Goal: Transaction & Acquisition: Purchase product/service

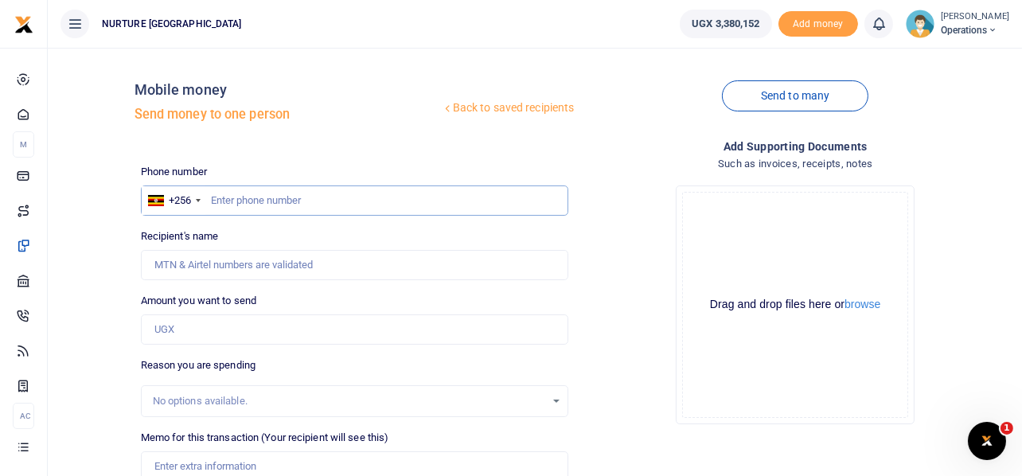
click at [398, 207] on input "text" at bounding box center [355, 201] width 428 height 30
type input "782802738"
type input "Beatrice Adikinyi"
click at [187, 322] on input "Amount you want to send" at bounding box center [355, 330] width 428 height 30
type input "4"
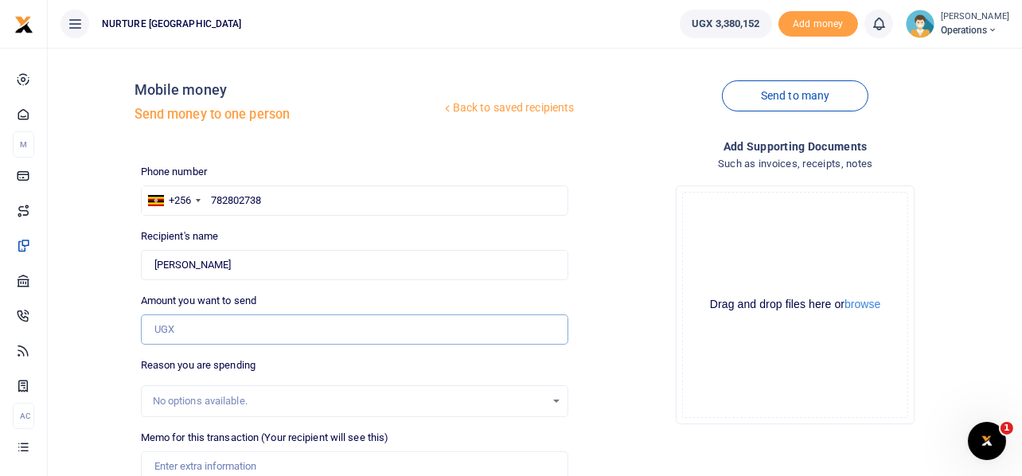
type input "0"
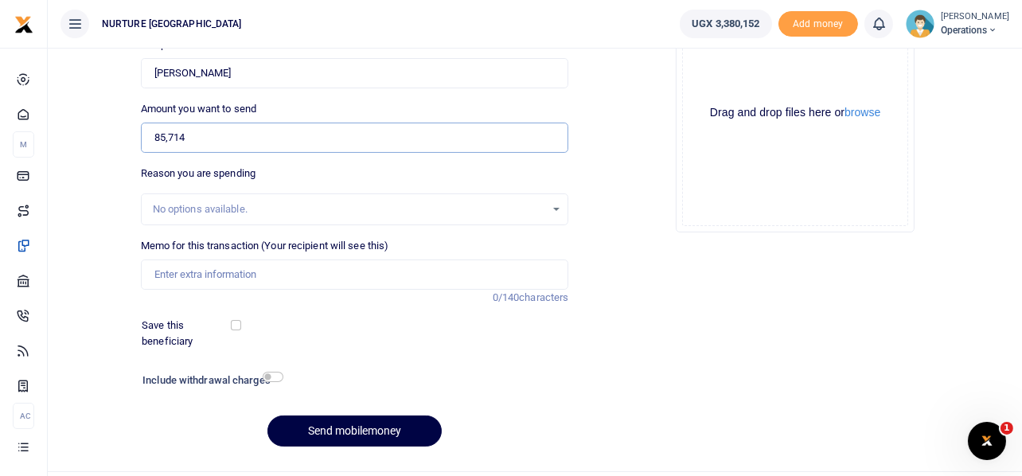
scroll to position [196, 0]
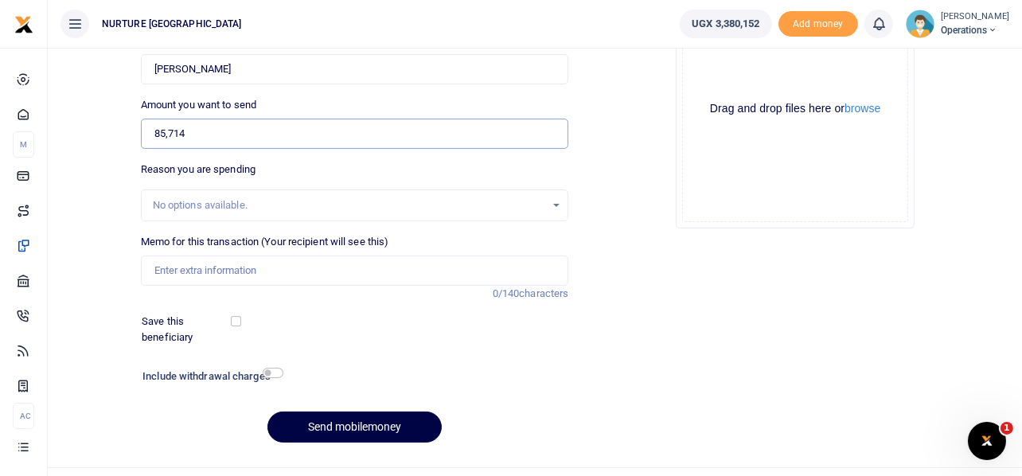
type input "85,714"
click at [210, 267] on input "Memo for this transaction (Your recipient will see this)" at bounding box center [355, 271] width 428 height 30
click at [236, 267] on input "Payment for clinic locum midwife for th" at bounding box center [355, 271] width 428 height 30
click at [345, 272] on input "Payment for locum midwife for th" at bounding box center [355, 271] width 428 height 30
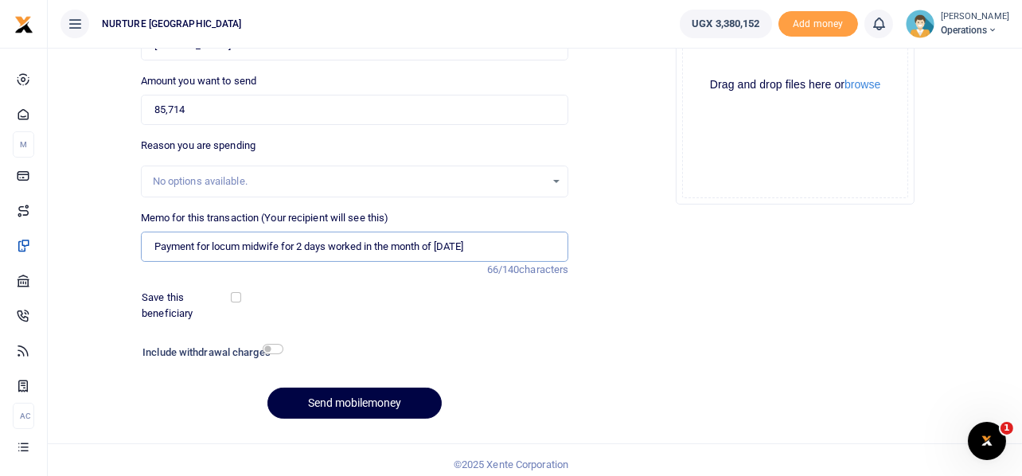
scroll to position [229, 0]
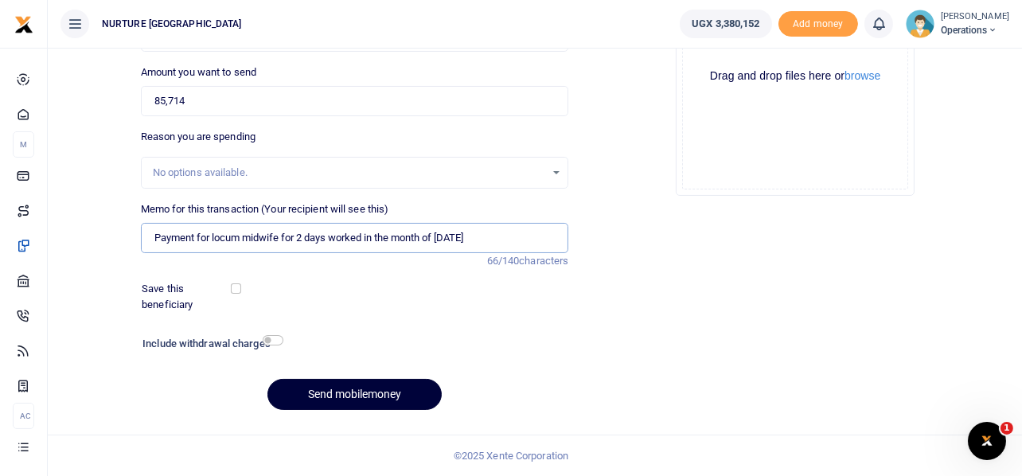
type input "Payment for locum midwife for 2 days worked in the month of [DATE]"
click at [394, 385] on button "Send mobilemoney" at bounding box center [355, 394] width 174 height 31
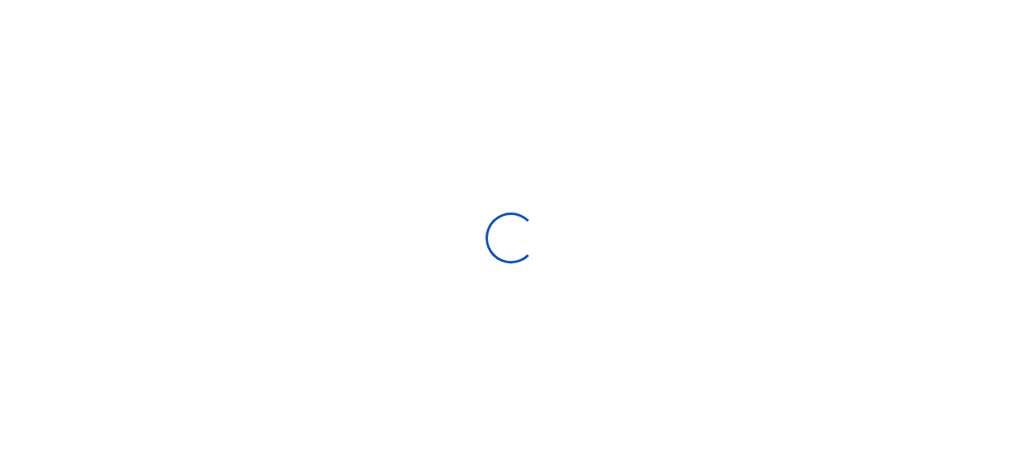
scroll to position [227, 0]
select select
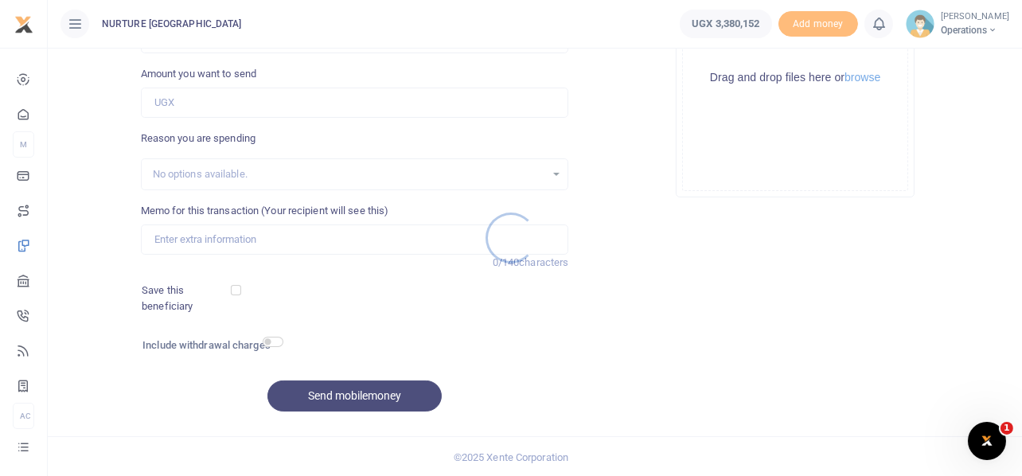
scroll to position [0, 0]
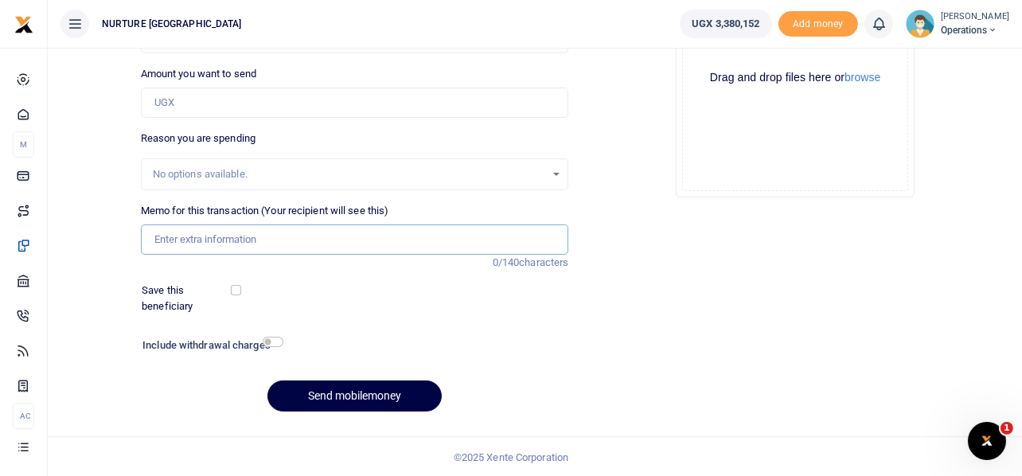
click at [324, 242] on input "Memo for this transaction (Your recipient will see this)" at bounding box center [355, 240] width 428 height 30
paste input "Payment for locum midwife for 2 days worked in the month of [DATE]"
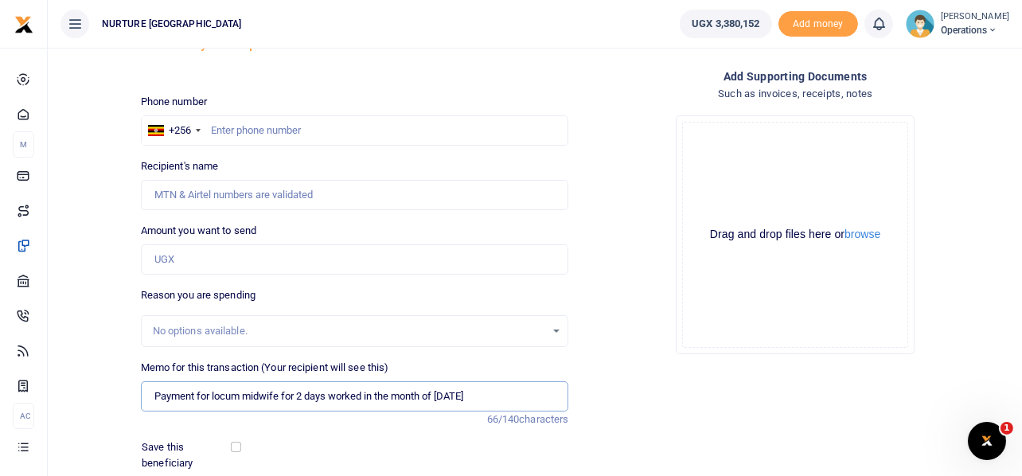
scroll to position [69, 0]
type input "Payment for locum midwife for 2 days worked in the month of [DATE]"
click at [292, 252] on input "Amount you want to send" at bounding box center [355, 260] width 428 height 30
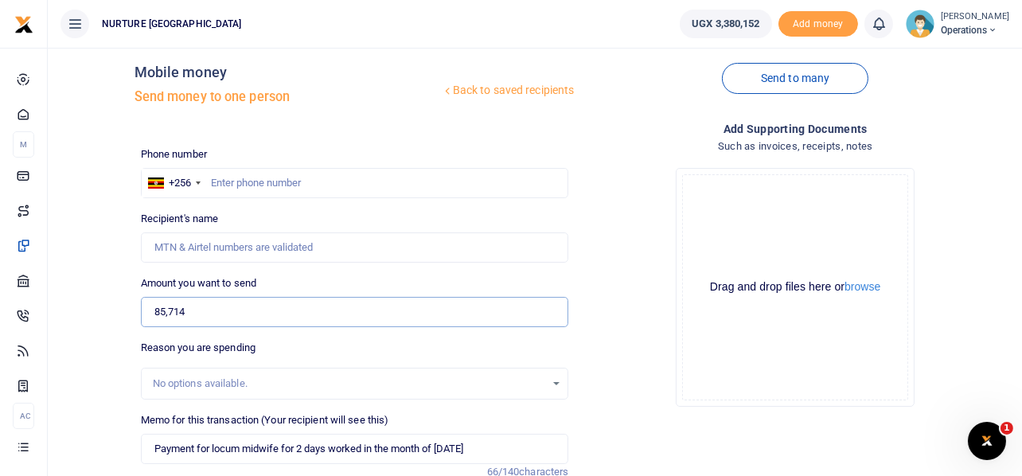
type input "85,714"
click at [314, 183] on input "text" at bounding box center [355, 183] width 428 height 30
type input "701124860"
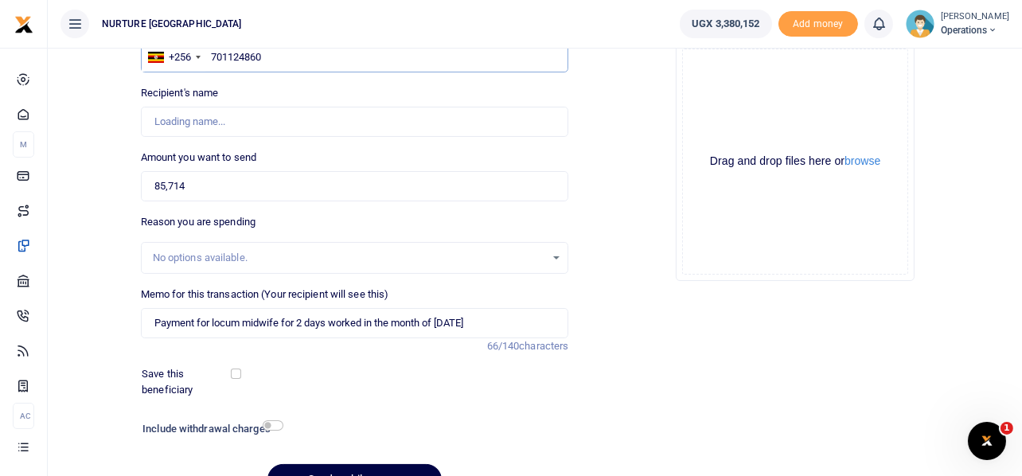
scroll to position [144, 0]
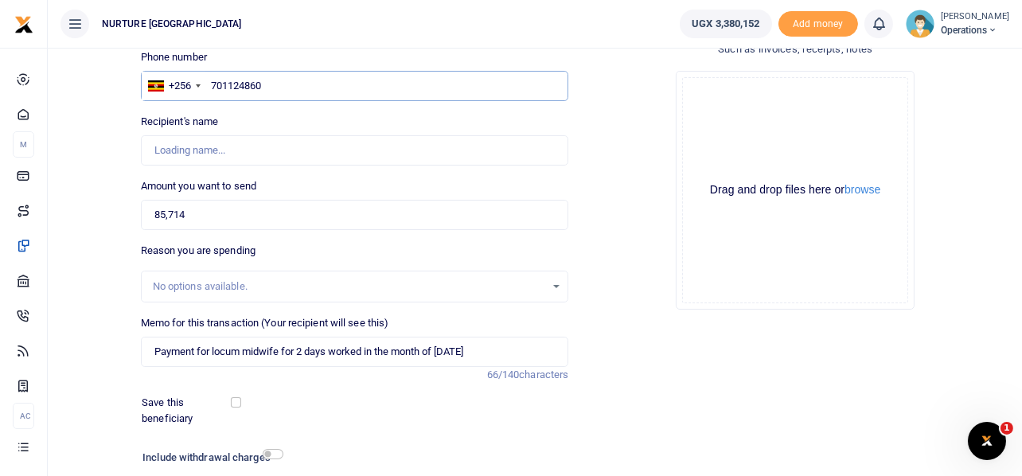
type input "Carlylephionah Asiimwe"
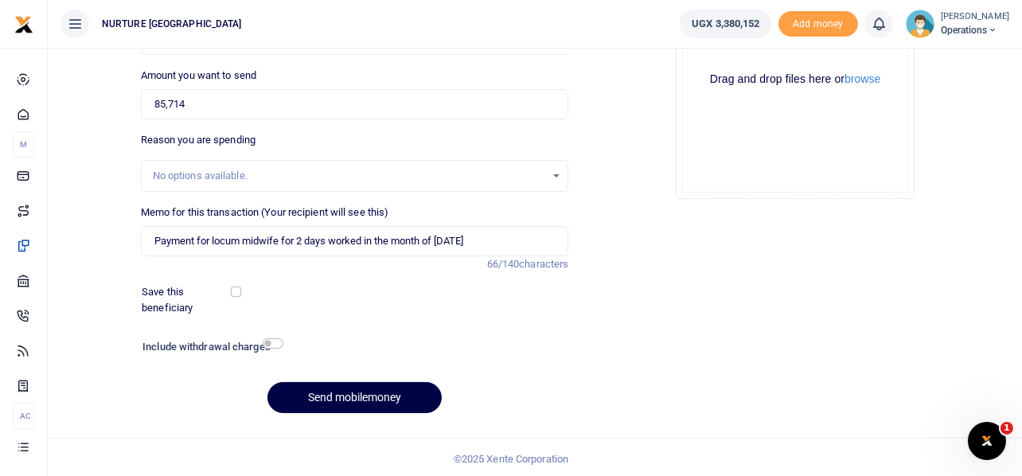
scroll to position [229, 0]
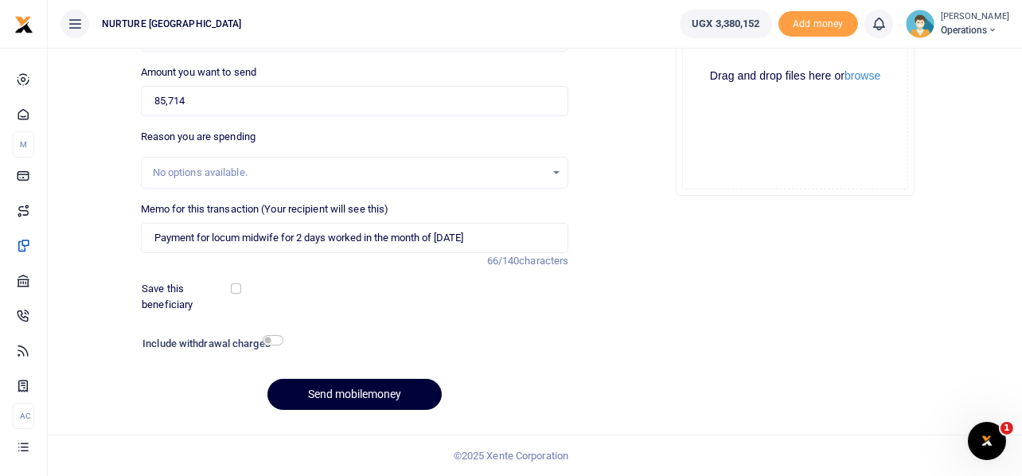
type input "701124860"
click at [373, 390] on button "Send mobilemoney" at bounding box center [355, 394] width 174 height 31
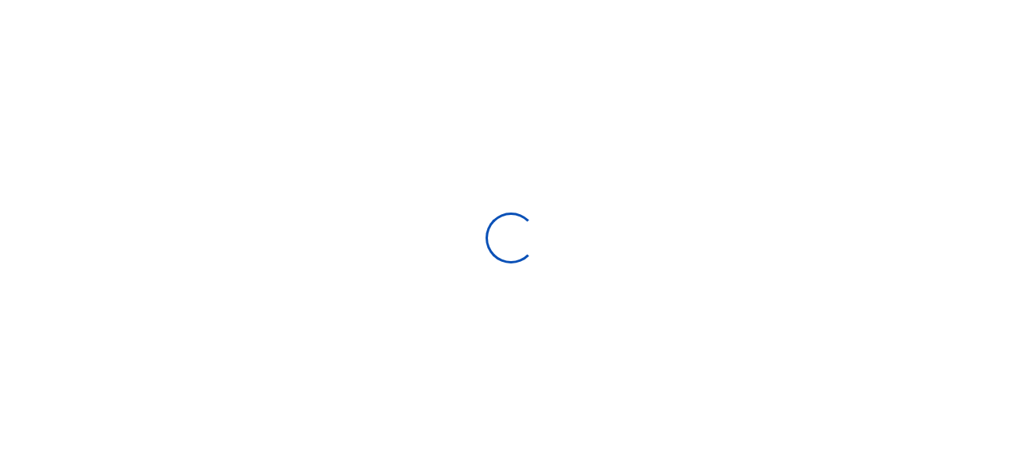
scroll to position [227, 0]
select select
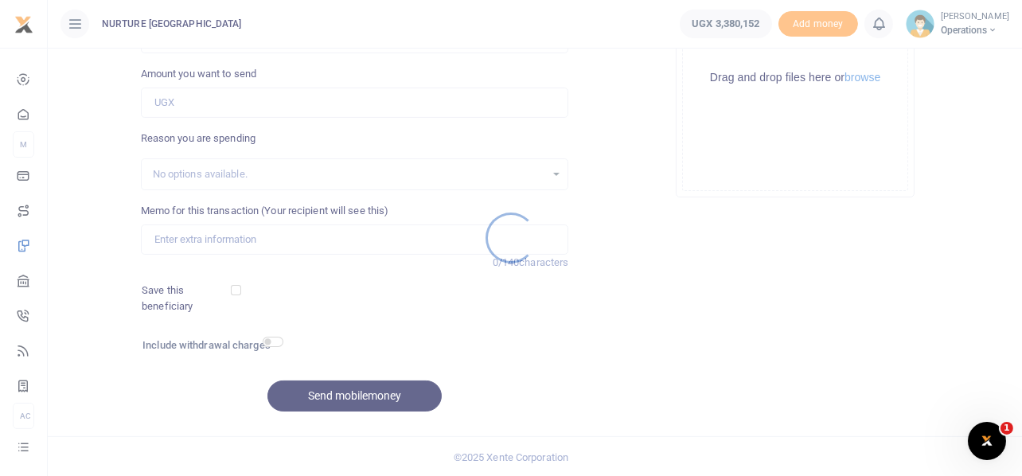
scroll to position [0, 0]
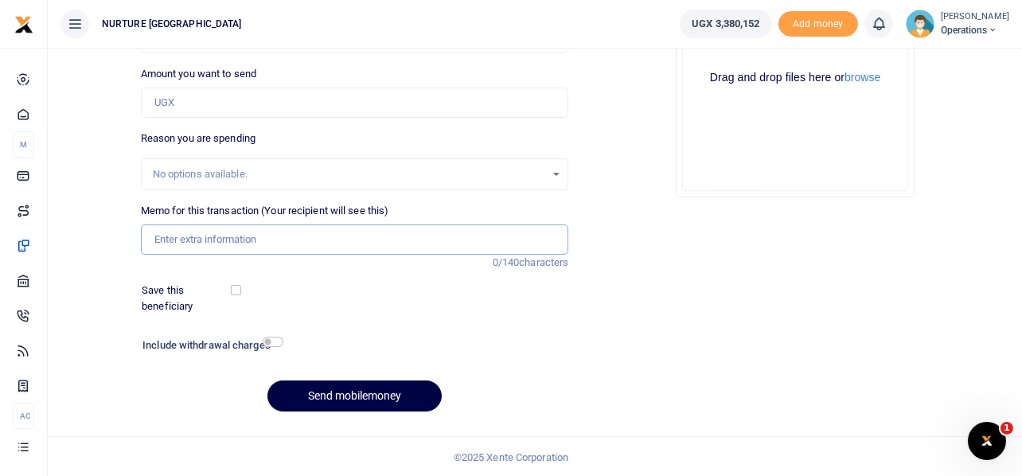
click at [247, 230] on input "Memo for this transaction (Your recipient will see this)" at bounding box center [355, 240] width 428 height 30
paste input "Payment for locum midwife for 2 days worked in the month of [DATE]"
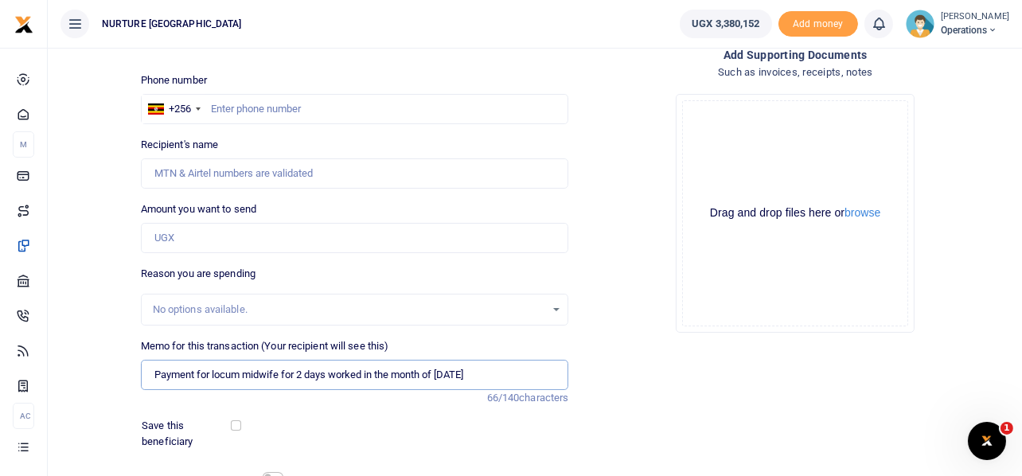
scroll to position [91, 0]
type input "Payment for locum midwife for 2 days worked in the month of [DATE]"
click at [247, 230] on input "Amount you want to send" at bounding box center [355, 239] width 428 height 30
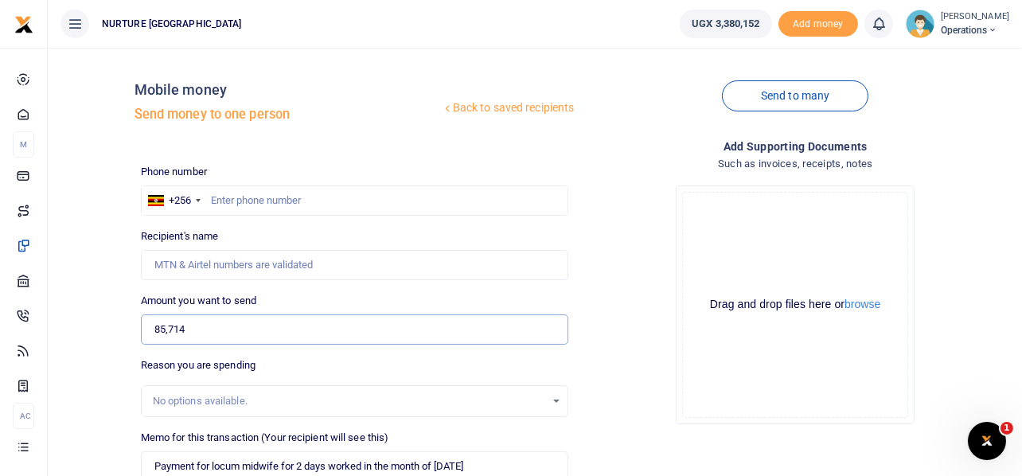
type input "85,714"
click at [276, 205] on input "text" at bounding box center [355, 201] width 428 height 30
type input "773034402"
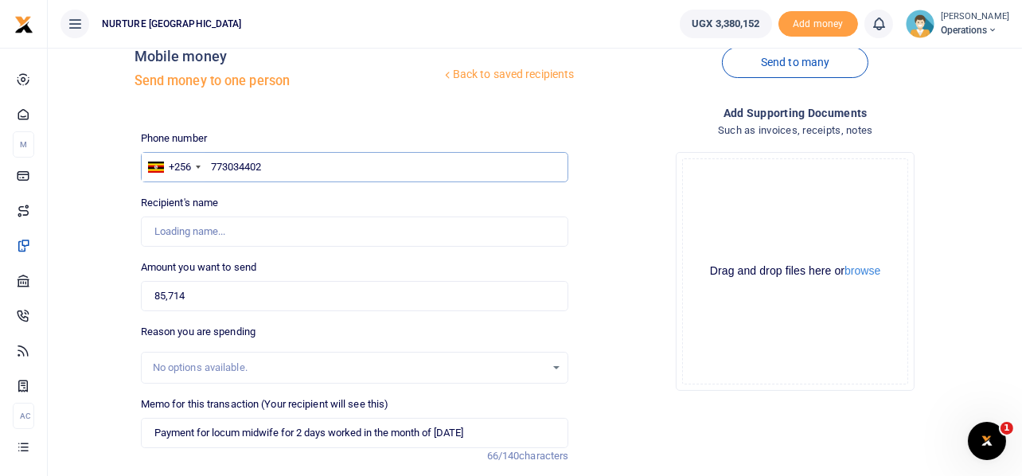
type input "Belinda Resty Nabbale"
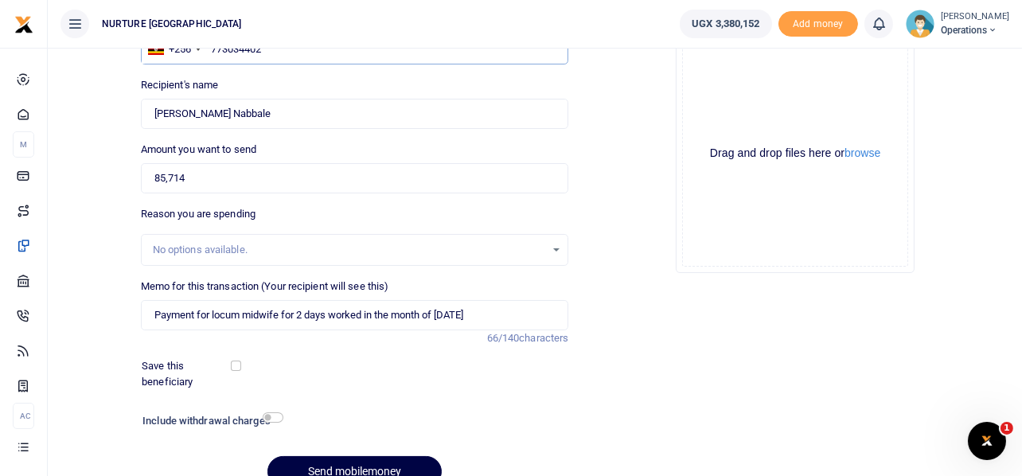
scroll to position [229, 0]
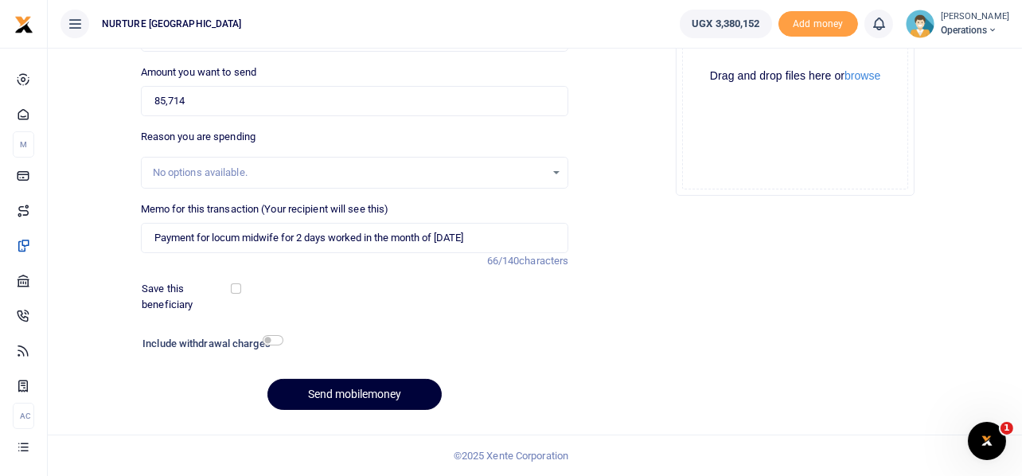
type input "773034402"
click at [382, 387] on button "Send mobilemoney" at bounding box center [355, 394] width 174 height 31
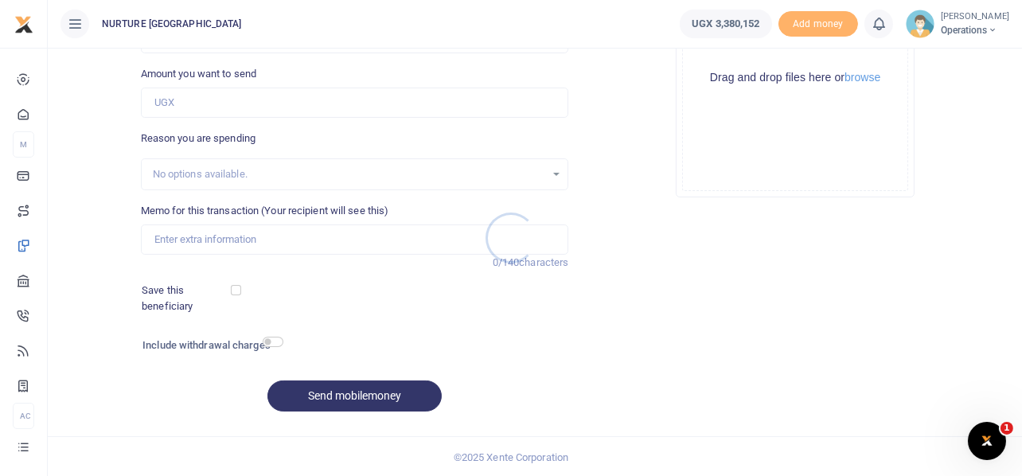
click at [279, 316] on div at bounding box center [511, 238] width 1022 height 476
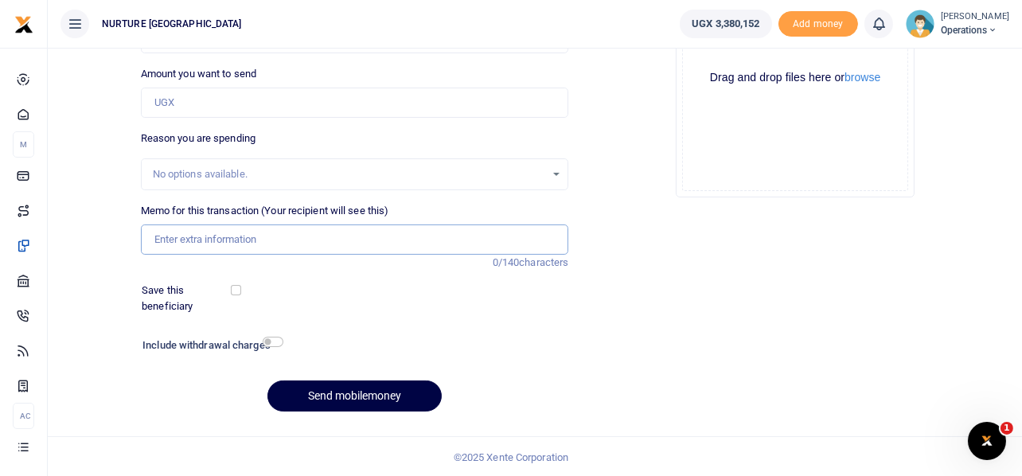
click at [296, 236] on input "Memo for this transaction (Your recipient will see this)" at bounding box center [355, 240] width 428 height 30
paste input "Payment for locum midwife for 2 days worked in the month of [DATE]"
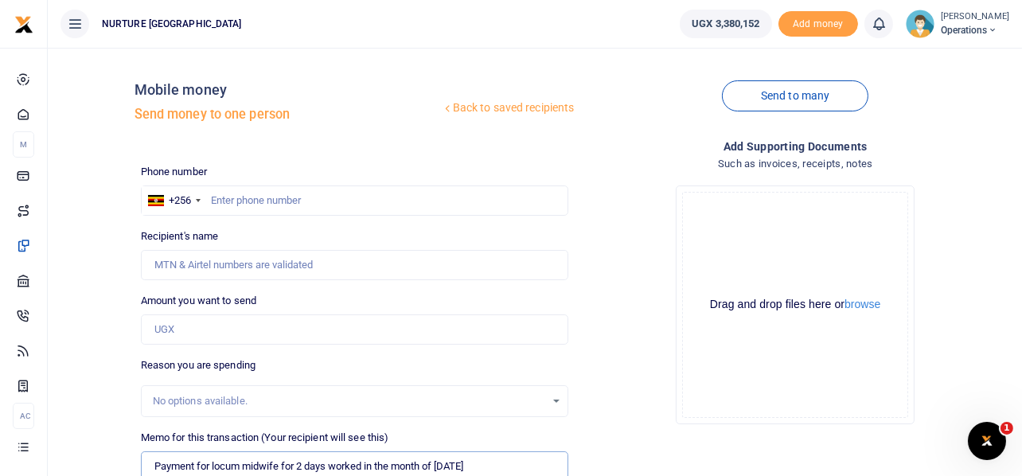
type input "Payment for locum midwife for 2 days worked in the month of [DATE]"
click at [208, 322] on input "Amount you want to send" at bounding box center [355, 330] width 428 height 30
type input "85,714"
click at [307, 195] on input "text" at bounding box center [355, 201] width 428 height 30
type input "700123121"
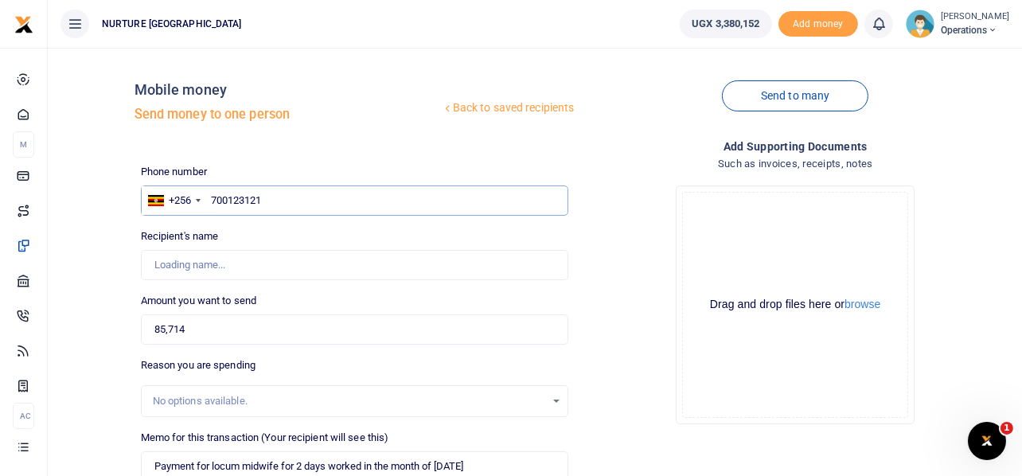
type input "Brillian Atwongirwe"
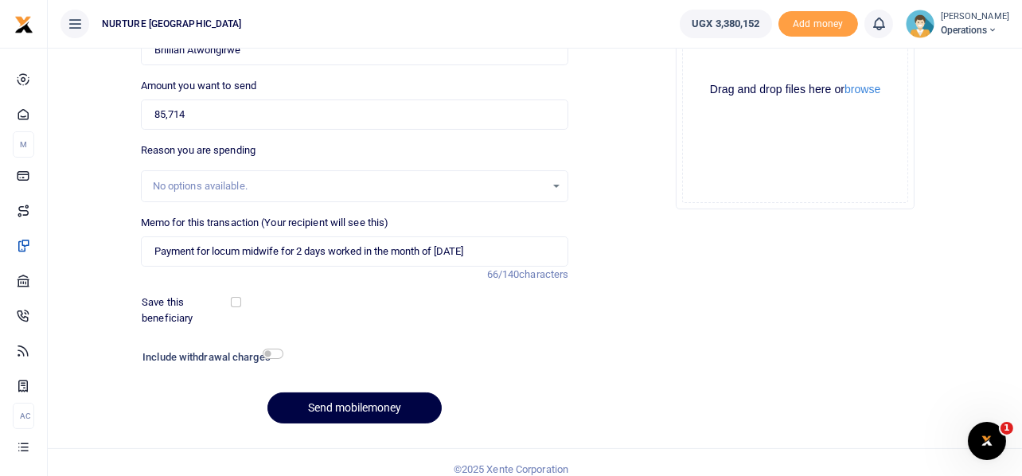
scroll to position [229, 0]
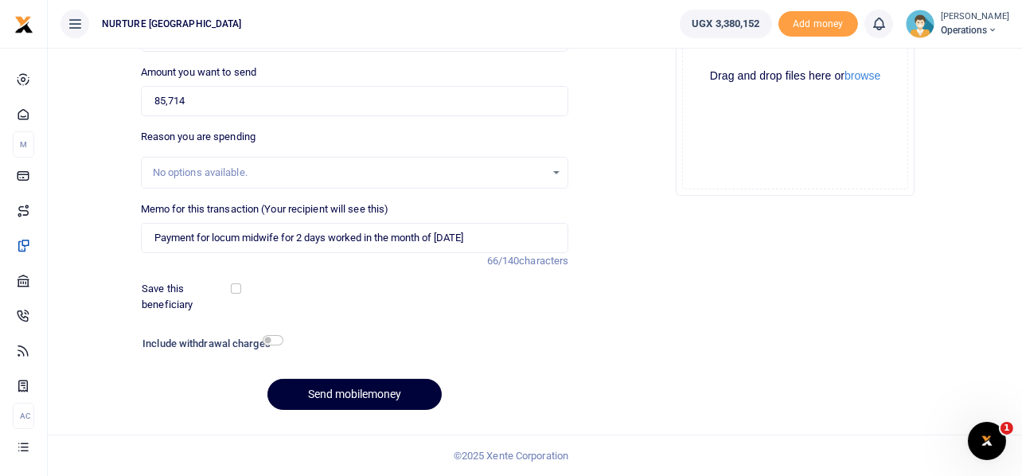
type input "700123121"
click at [362, 389] on button "Send mobilemoney" at bounding box center [355, 394] width 174 height 31
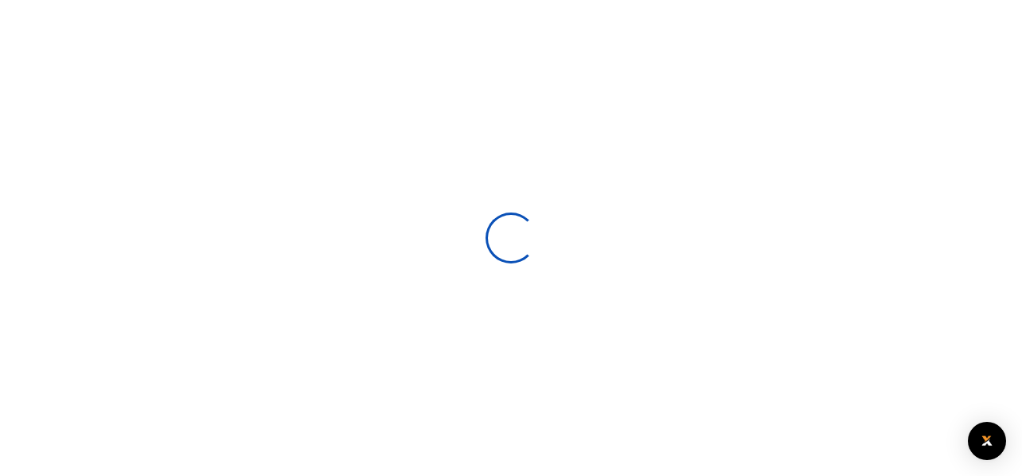
scroll to position [227, 0]
select select
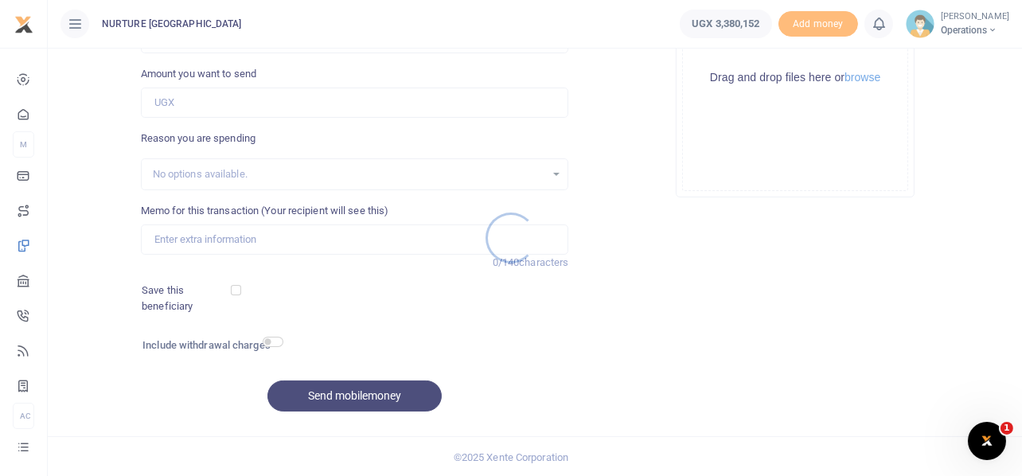
scroll to position [0, 0]
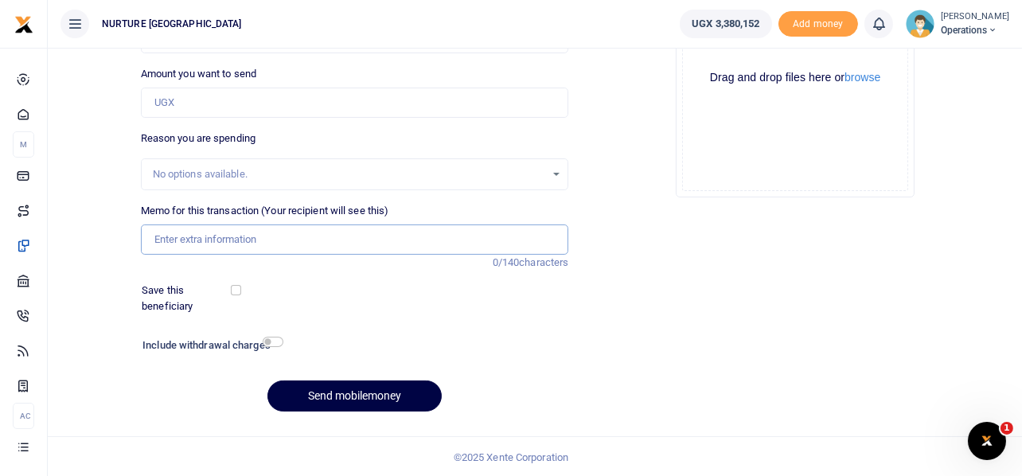
click at [218, 240] on input "Memo for this transaction (Your recipient will see this)" at bounding box center [355, 240] width 428 height 30
paste input "Payment for locum midwife for 2 days worked in the month of [DATE]"
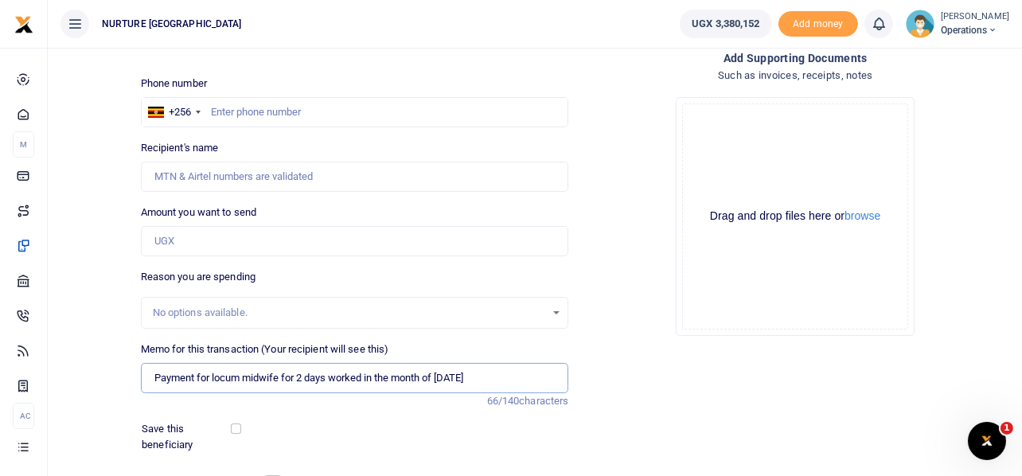
scroll to position [71, 0]
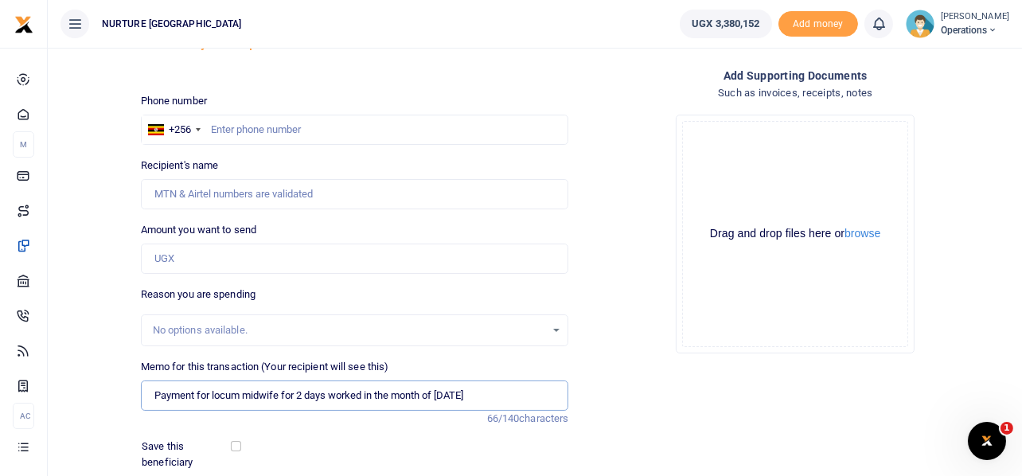
type input "Payment for locum midwife for 2 days worked in the month of [DATE]"
click at [218, 256] on input "Amount you want to send" at bounding box center [355, 259] width 428 height 30
type input "85,714"
click at [315, 131] on input "text" at bounding box center [355, 130] width 428 height 30
type input "774678086"
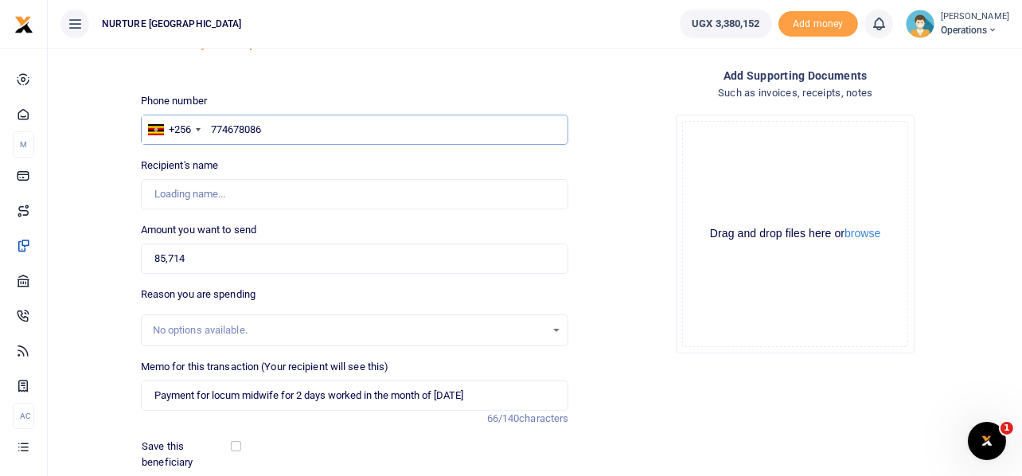
type input "Chebet Metrine"
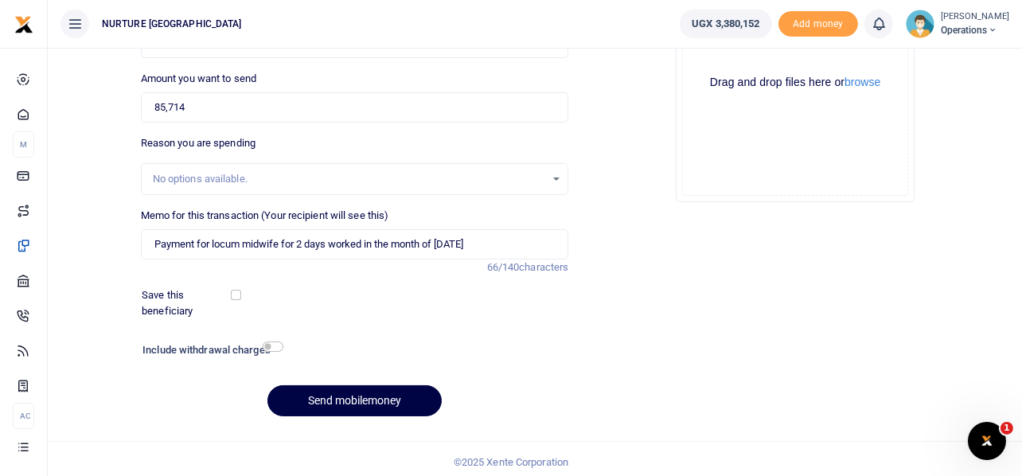
scroll to position [223, 0]
type input "774678086"
click at [347, 393] on button "Send mobilemoney" at bounding box center [355, 400] width 174 height 31
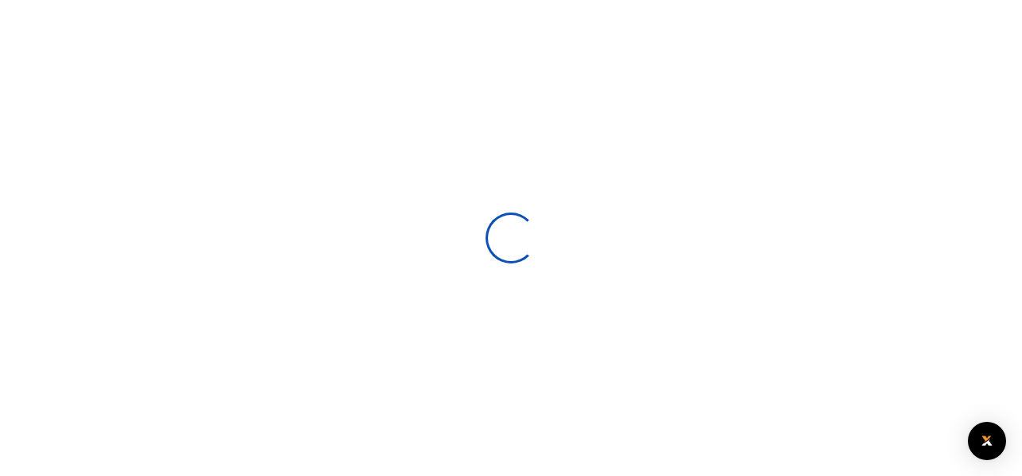
scroll to position [223, 0]
select select
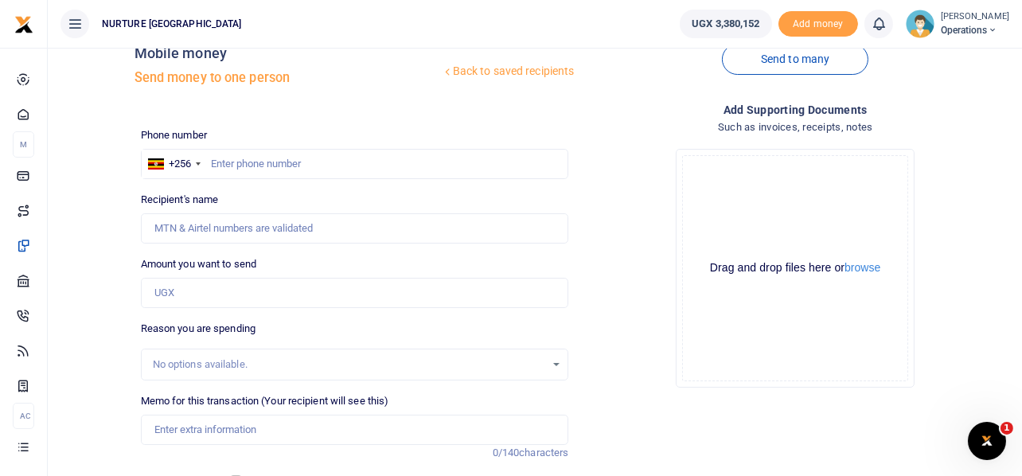
scroll to position [21, 0]
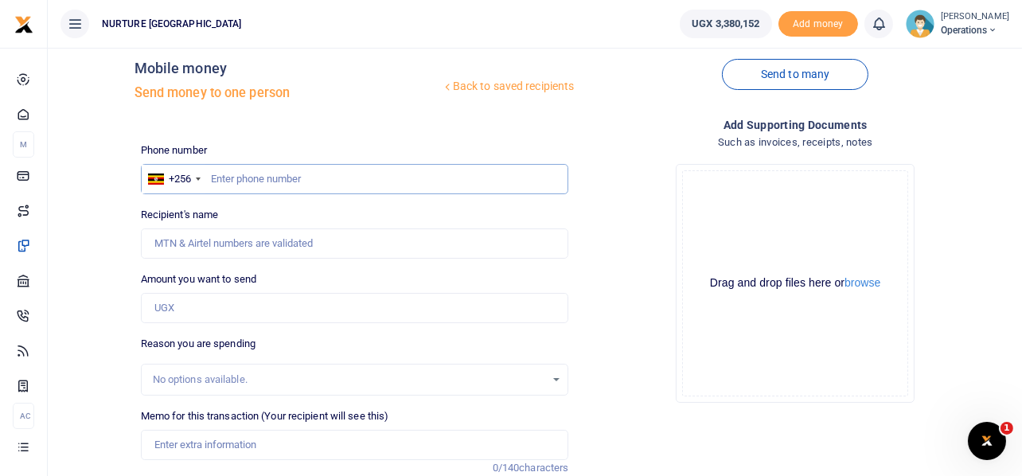
click at [295, 176] on input "text" at bounding box center [355, 179] width 428 height 30
type input "788646425"
click at [214, 306] on input "Amount you want to send" at bounding box center [355, 308] width 428 height 30
type input "Irene Nyachwo"
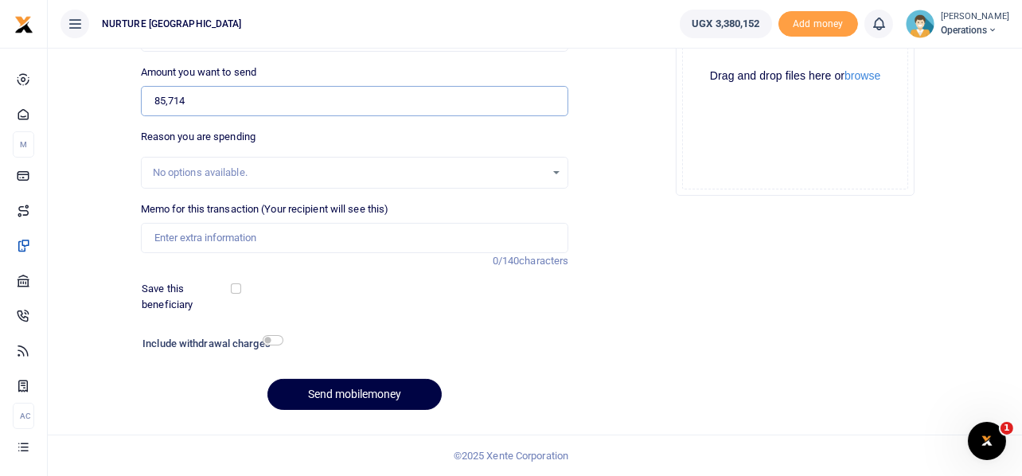
type input "85,714"
click at [267, 242] on input "Memo for this transaction (Your recipient will see this)" at bounding box center [355, 238] width 428 height 30
paste input "Payment for locum midwife for 2 days worked in the month of [DATE]"
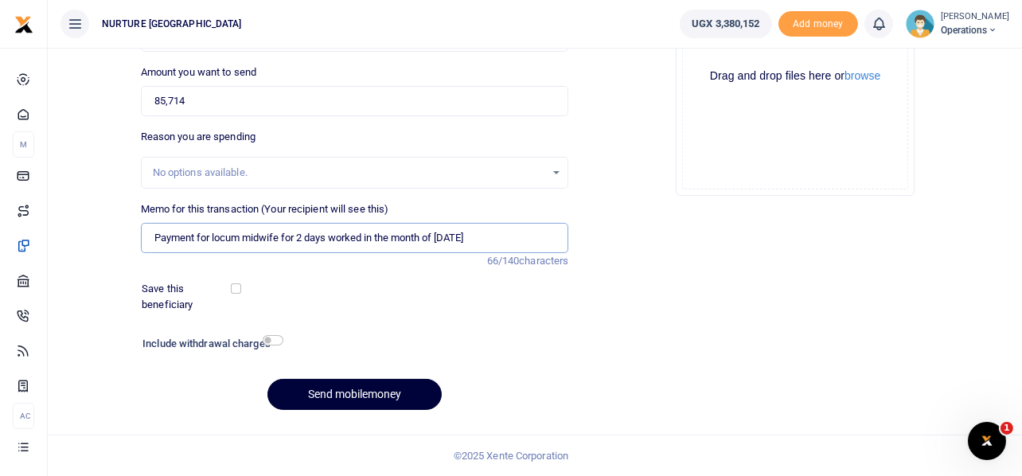
type input "Payment for locum midwife for 2 days worked in the month of [DATE]"
click at [359, 398] on button "Send mobilemoney" at bounding box center [355, 394] width 174 height 31
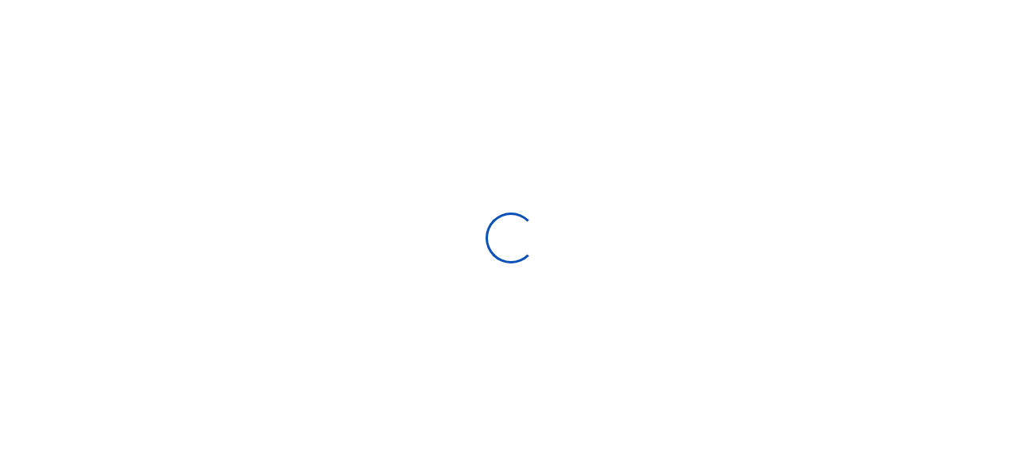
select select
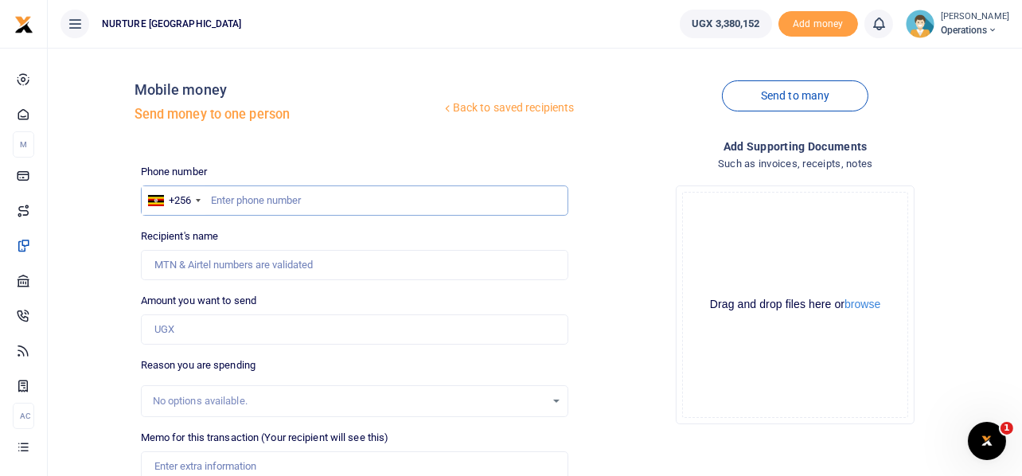
click at [314, 205] on input "text" at bounding box center [355, 201] width 428 height 30
type input "785251333"
type input "Nathan Kidulu Mulungi"
type input "785251333"
click at [178, 330] on input "Amount you want to send" at bounding box center [355, 330] width 428 height 30
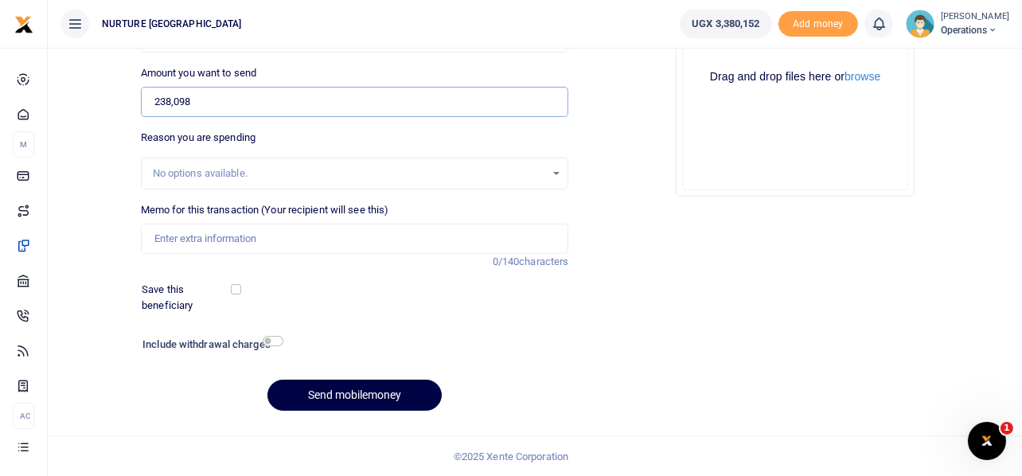
scroll to position [229, 0]
type input "238,098"
click at [229, 236] on input "Memo for this transaction (Your recipient will see this)" at bounding box center [355, 238] width 428 height 30
paste input "Payment for locum midwife for 2 days worked in the month of Aug 25"
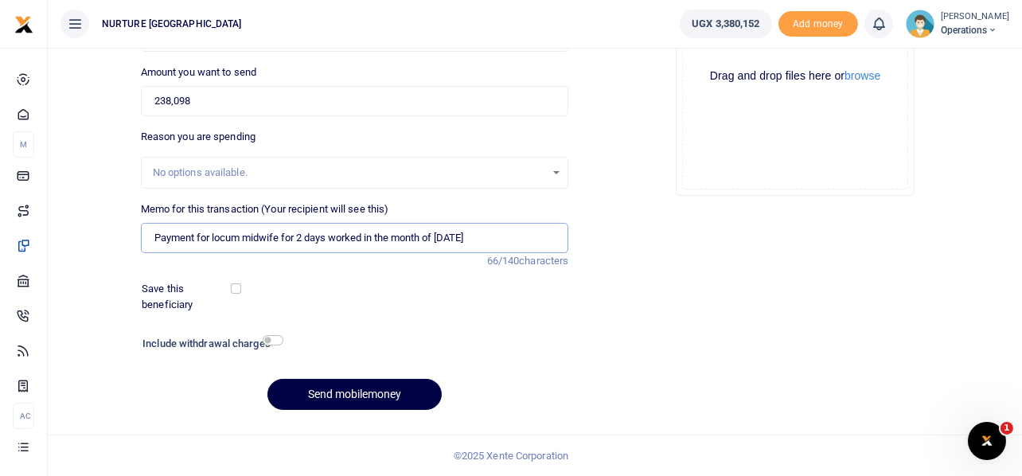
drag, startPoint x: 279, startPoint y: 236, endPoint x: 248, endPoint y: 235, distance: 31.9
click at [248, 235] on input "Payment for locum midwife for 2 days worked in the month of Aug 25" at bounding box center [355, 238] width 428 height 30
type input "Payment for locum doctor for 2 days worked in the month of Aug 25"
click at [328, 391] on button "Send mobilemoney" at bounding box center [355, 394] width 174 height 31
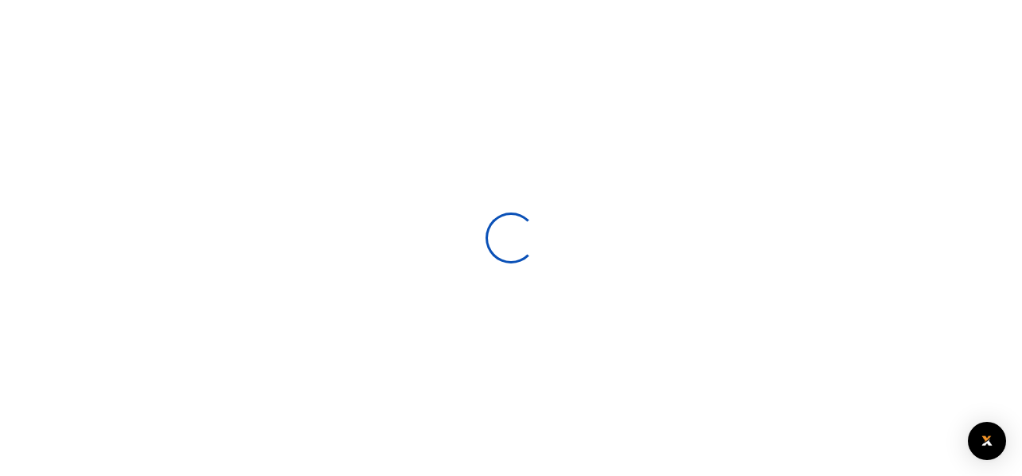
scroll to position [227, 0]
select select
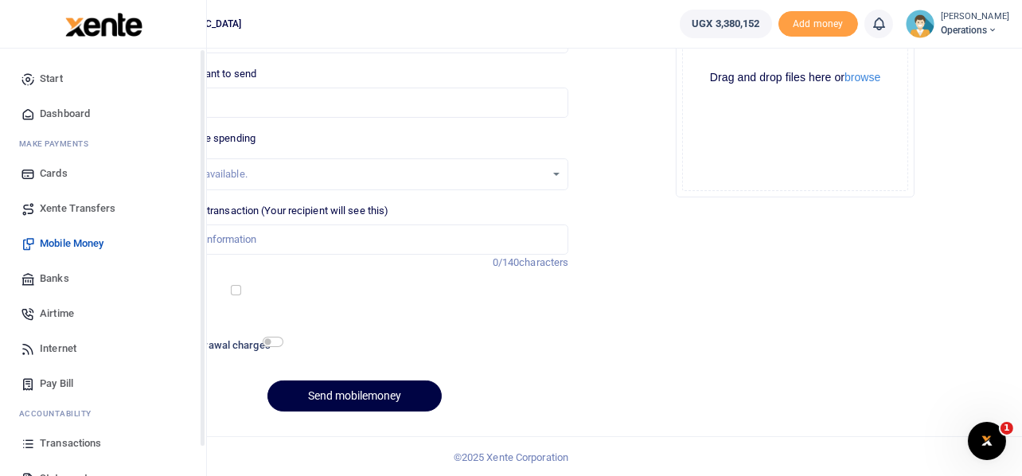
scroll to position [92, 0]
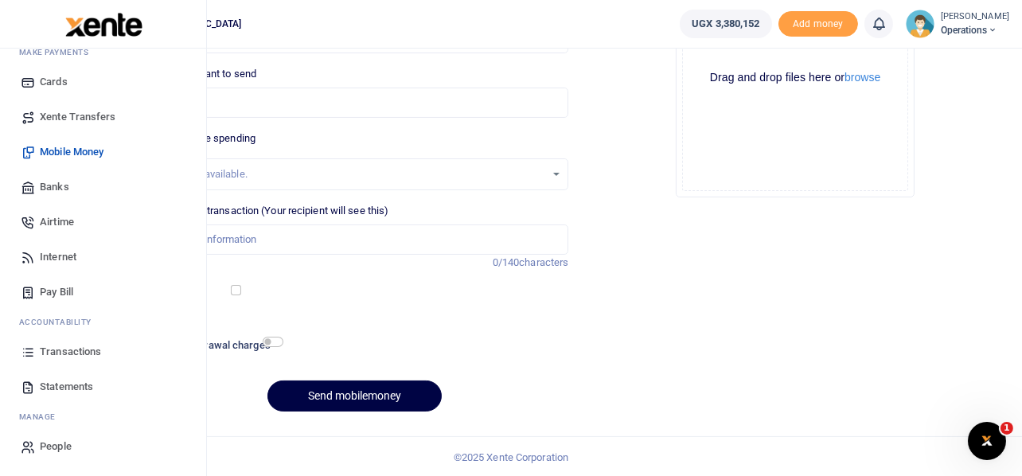
click at [79, 353] on span "Transactions" at bounding box center [70, 352] width 61 height 16
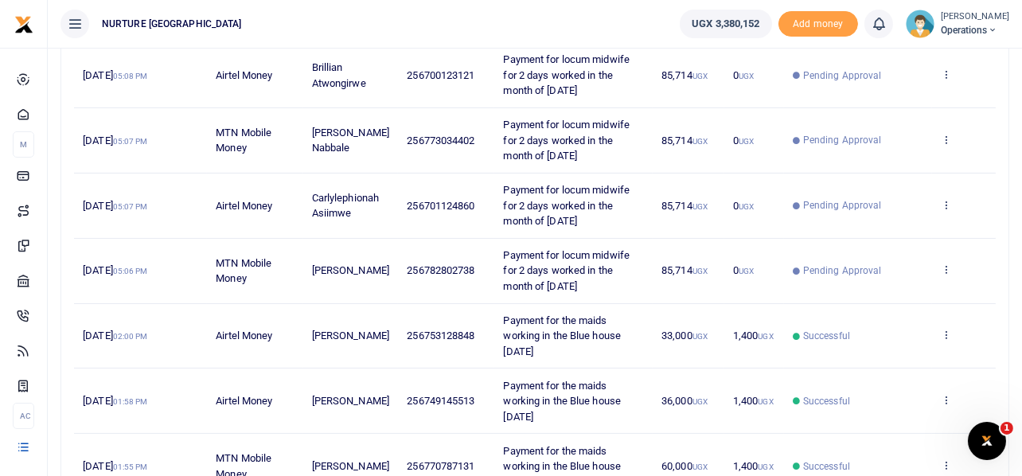
scroll to position [580, 0]
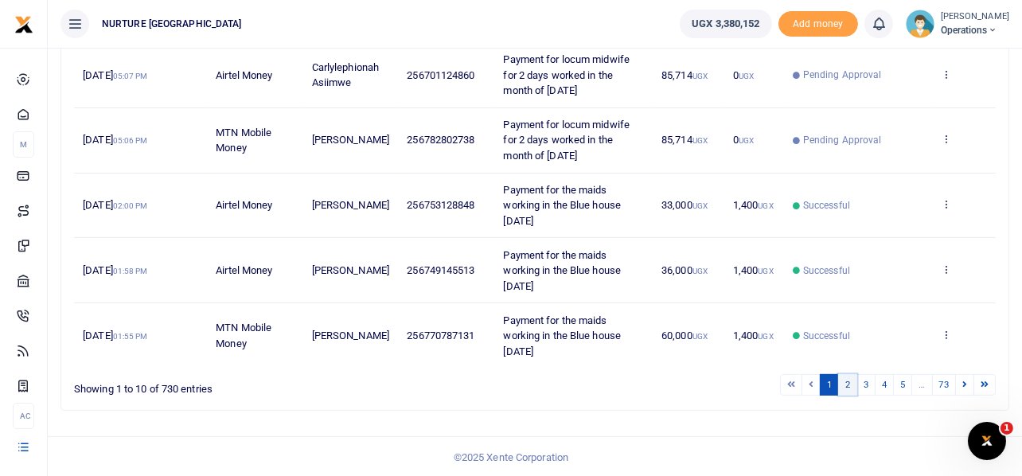
click at [847, 382] on link "2" at bounding box center [847, 384] width 19 height 21
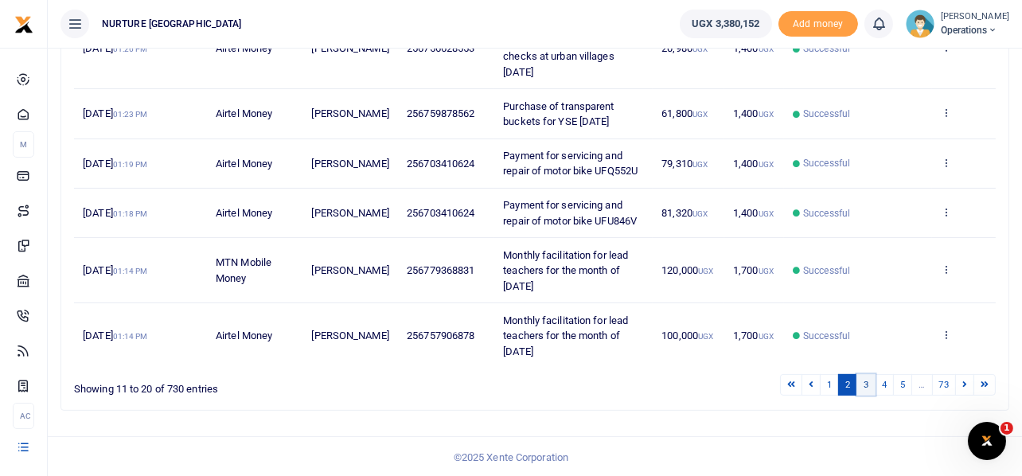
click at [871, 384] on link "3" at bounding box center [866, 384] width 19 height 21
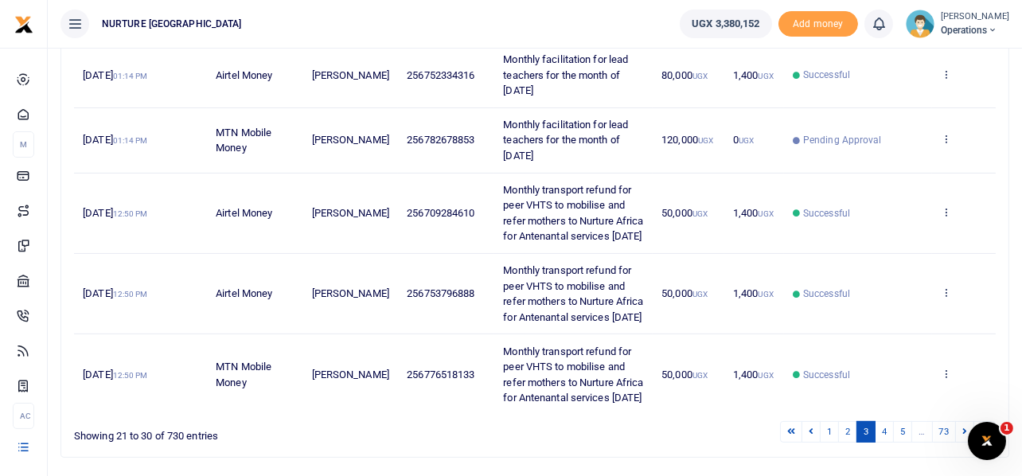
scroll to position [592, 0]
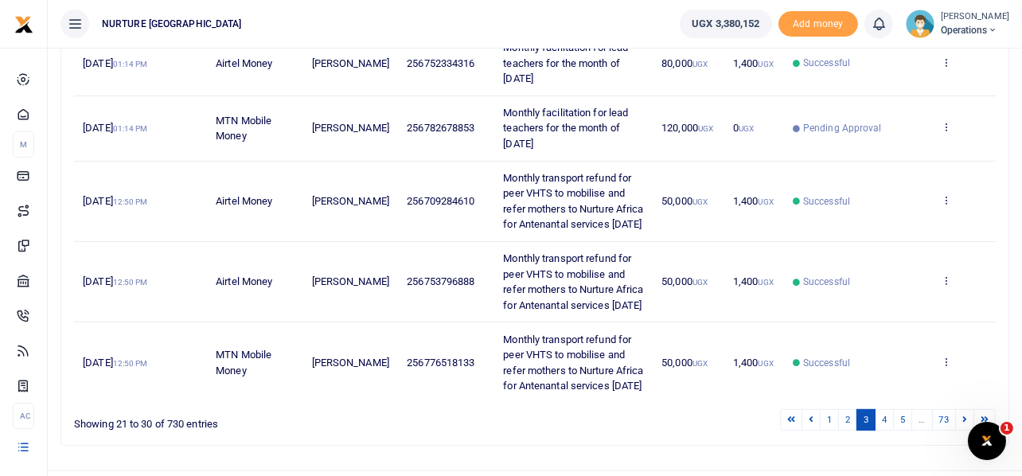
drag, startPoint x: 522, startPoint y: 143, endPoint x: 498, endPoint y: 107, distance: 43.1
click at [498, 107] on td "Monthly facilitation for lead teachers for the month of [DATE]" at bounding box center [573, 128] width 158 height 65
copy span "Monthly facilitation for lead teachers for the month of [DATE]"
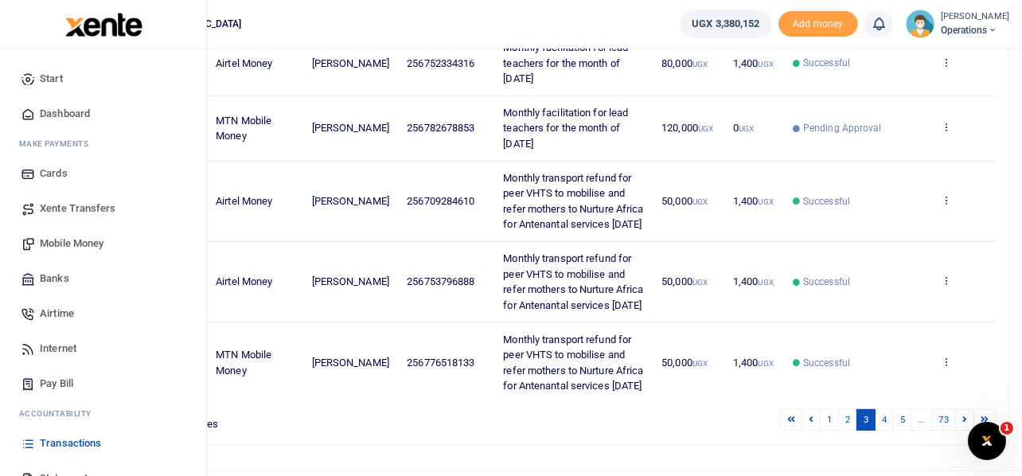
click at [75, 242] on span "Mobile Money" at bounding box center [72, 244] width 64 height 16
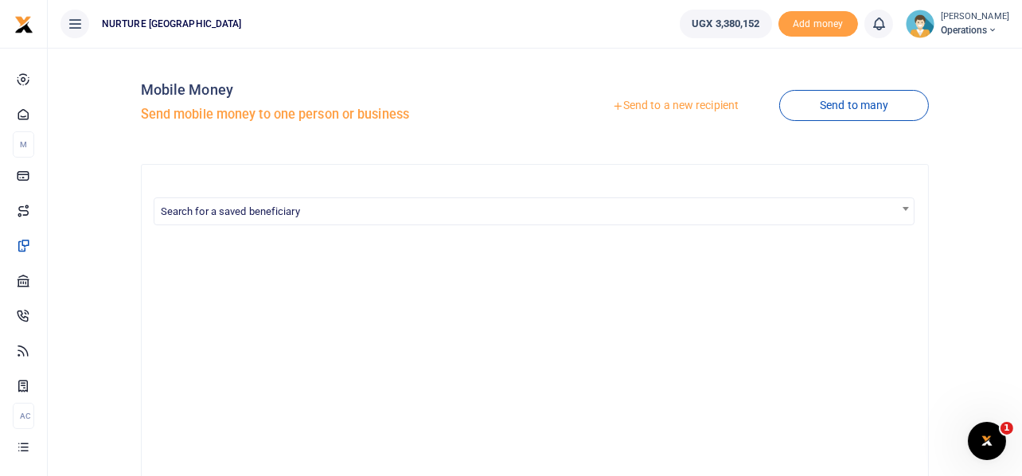
click at [693, 103] on link "Send to a new recipient" at bounding box center [676, 106] width 208 height 29
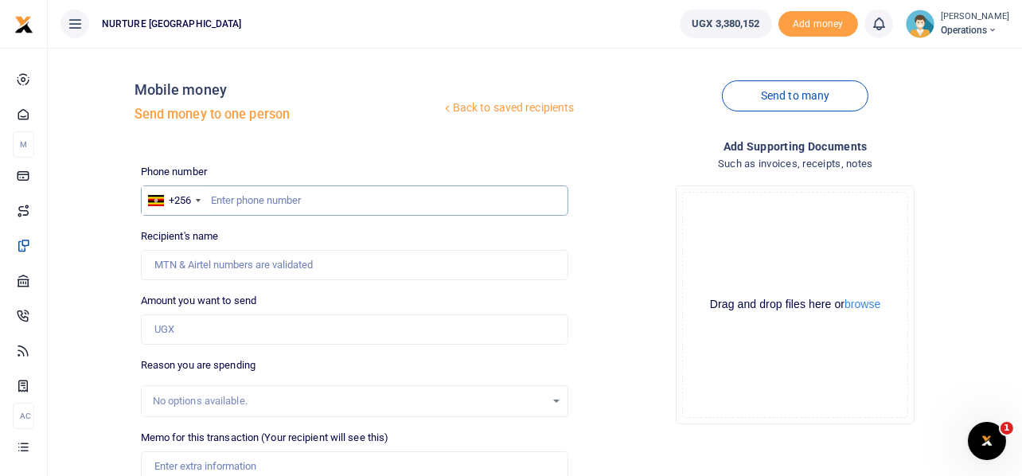
click at [293, 198] on input "text" at bounding box center [355, 201] width 428 height 30
type input "708274319"
click at [202, 326] on input "Amount you want to send" at bounding box center [355, 330] width 428 height 30
type input "120,000"
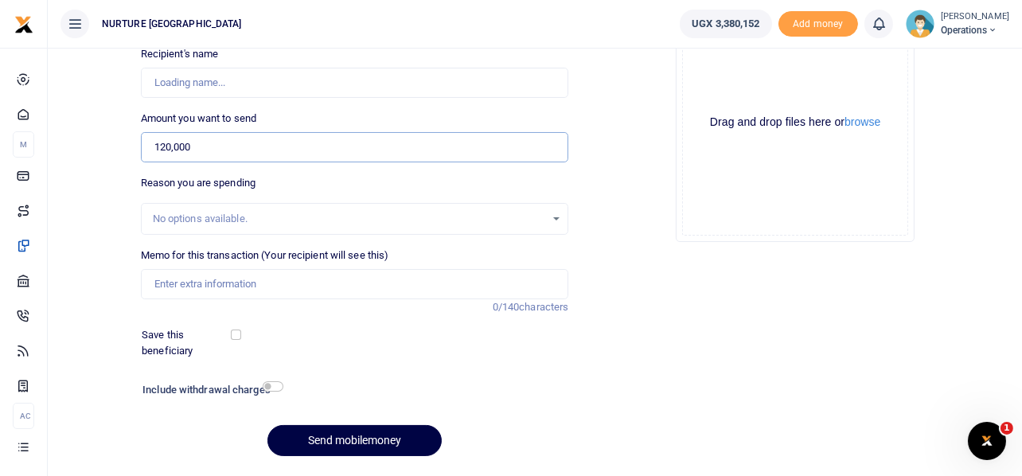
type input "Catherine Gwokyalya"
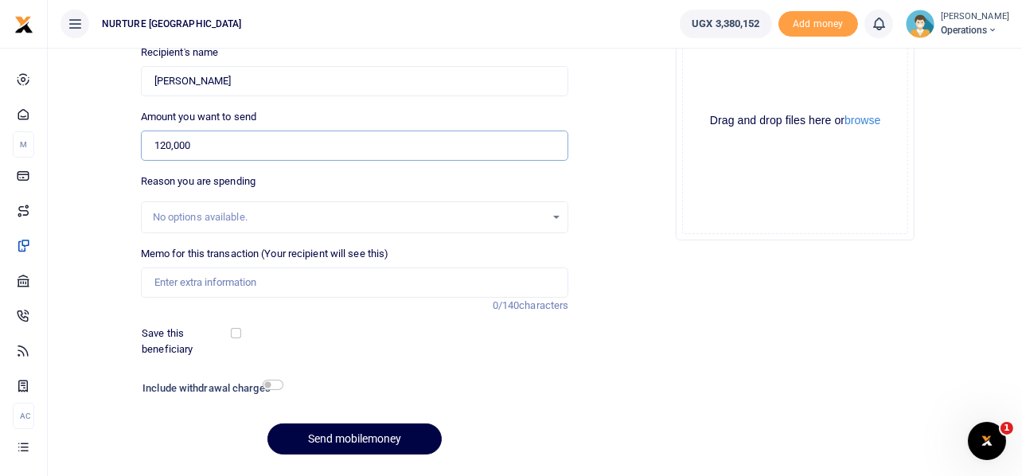
scroll to position [185, 0]
type input "120,000"
click at [248, 280] on input "Memo for this transaction (Your recipient will see this)" at bounding box center [355, 282] width 428 height 30
paste input "Monthly facilitation for lead teachers for the month of [DATE]"
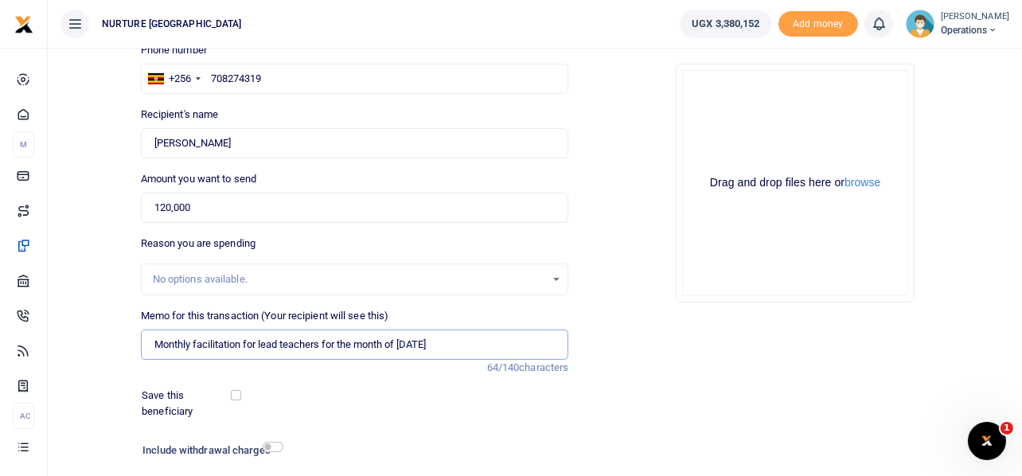
scroll to position [229, 0]
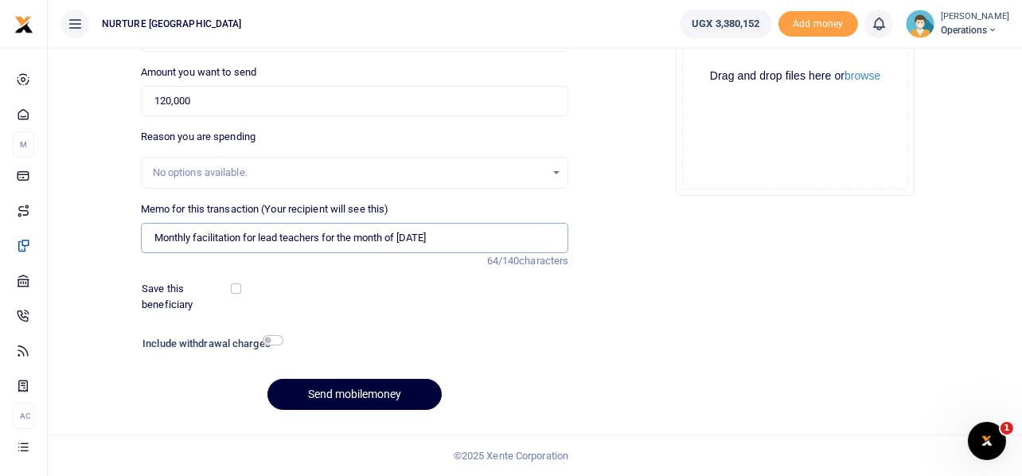
type input "Monthly facilitation for lead teachers for the month of [DATE]"
click at [385, 386] on button "Send mobilemoney" at bounding box center [355, 394] width 174 height 31
